Goal: Use online tool/utility: Utilize a website feature to perform a specific function

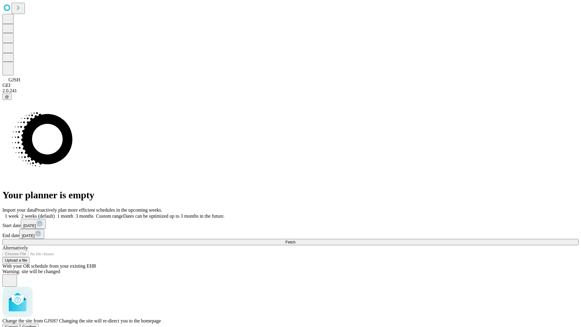
click at [37, 324] on span "Confirm" at bounding box center [29, 326] width 14 height 5
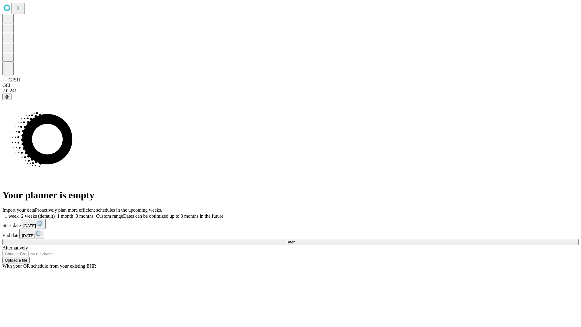
click at [55, 213] on label "2 weeks (default)" at bounding box center [37, 215] width 36 height 5
click at [295, 239] on span "Fetch" at bounding box center [290, 241] width 10 height 5
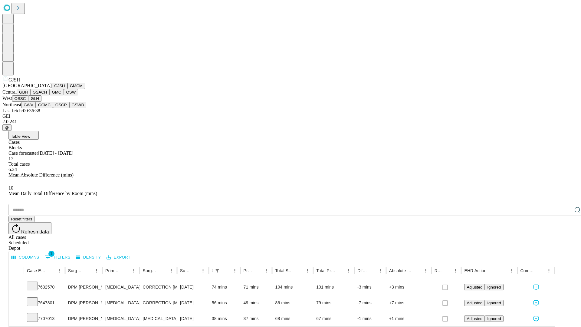
click at [67, 89] on button "GMCM" at bounding box center [76, 86] width 18 height 6
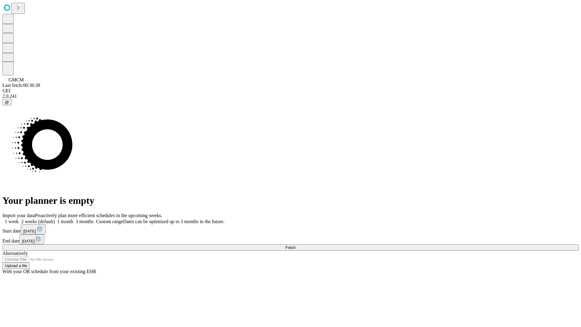
click at [55, 219] on label "2 weeks (default)" at bounding box center [37, 221] width 36 height 5
click at [295, 245] on span "Fetch" at bounding box center [290, 247] width 10 height 5
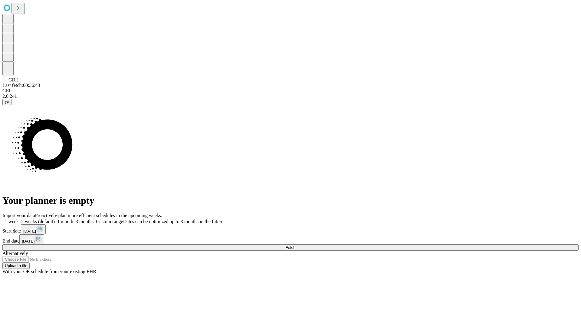
click at [55, 219] on label "2 weeks (default)" at bounding box center [37, 221] width 36 height 5
click at [295, 245] on span "Fetch" at bounding box center [290, 247] width 10 height 5
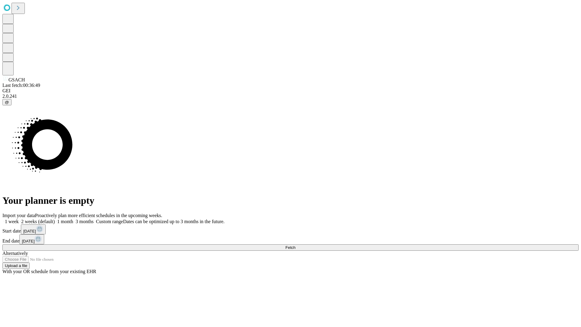
click at [55, 219] on label "2 weeks (default)" at bounding box center [37, 221] width 36 height 5
click at [295, 245] on span "Fetch" at bounding box center [290, 247] width 10 height 5
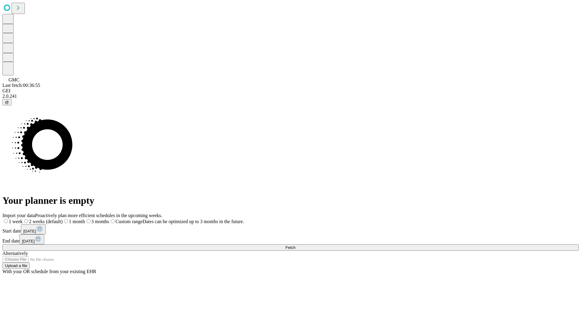
click at [63, 219] on label "2 weeks (default)" at bounding box center [43, 221] width 40 height 5
click at [295, 245] on span "Fetch" at bounding box center [290, 247] width 10 height 5
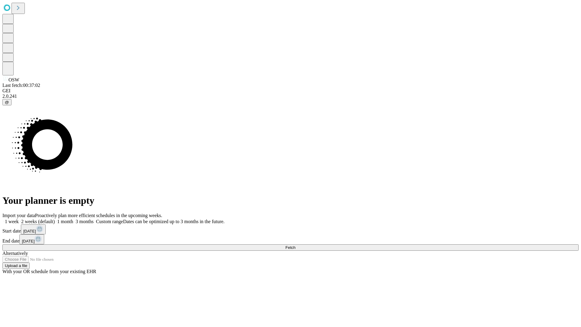
click at [55, 219] on label "2 weeks (default)" at bounding box center [37, 221] width 36 height 5
click at [295, 245] on span "Fetch" at bounding box center [290, 247] width 10 height 5
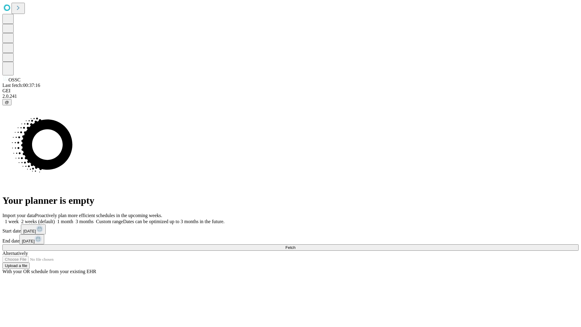
click at [295, 245] on span "Fetch" at bounding box center [290, 247] width 10 height 5
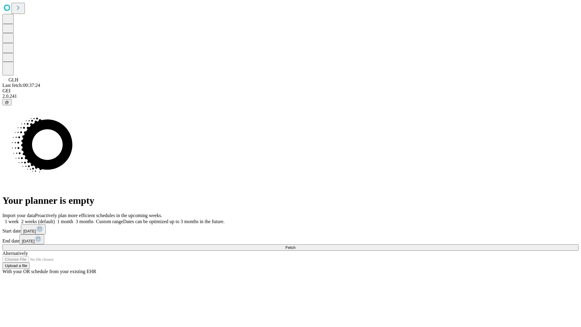
click at [55, 219] on label "2 weeks (default)" at bounding box center [37, 221] width 36 height 5
click at [295, 245] on span "Fetch" at bounding box center [290, 247] width 10 height 5
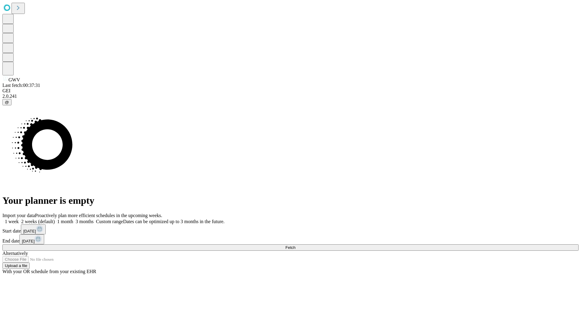
click at [55, 219] on label "2 weeks (default)" at bounding box center [37, 221] width 36 height 5
click at [295, 245] on span "Fetch" at bounding box center [290, 247] width 10 height 5
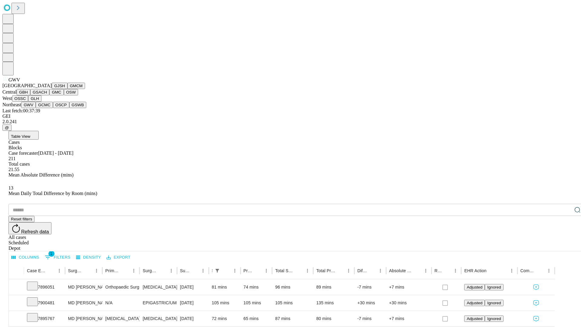
click at [47, 108] on button "GCMC" at bounding box center [44, 105] width 17 height 6
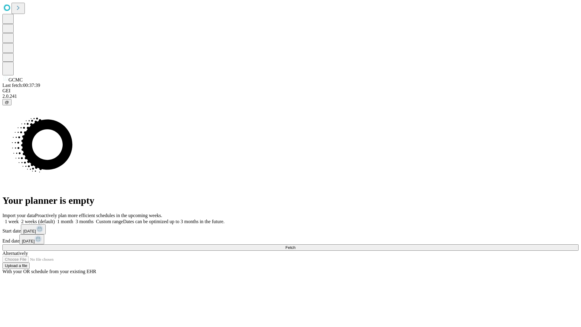
click at [55, 219] on label "2 weeks (default)" at bounding box center [37, 221] width 36 height 5
click at [295, 245] on span "Fetch" at bounding box center [290, 247] width 10 height 5
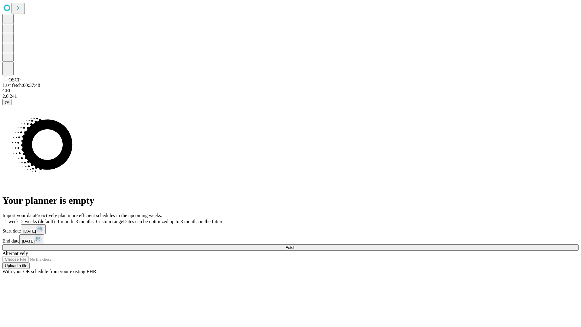
click at [55, 219] on label "2 weeks (default)" at bounding box center [37, 221] width 36 height 5
click at [295, 245] on span "Fetch" at bounding box center [290, 247] width 10 height 5
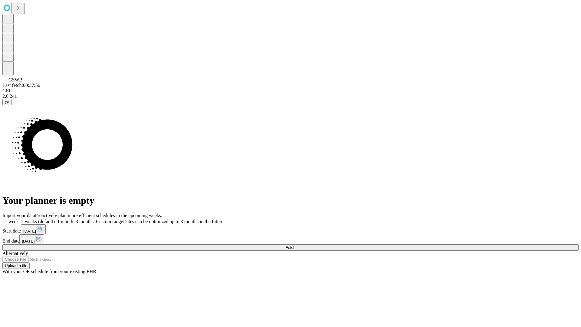
click at [55, 219] on label "2 weeks (default)" at bounding box center [37, 221] width 36 height 5
click at [295, 245] on span "Fetch" at bounding box center [290, 247] width 10 height 5
